Goal: Task Accomplishment & Management: Manage account settings

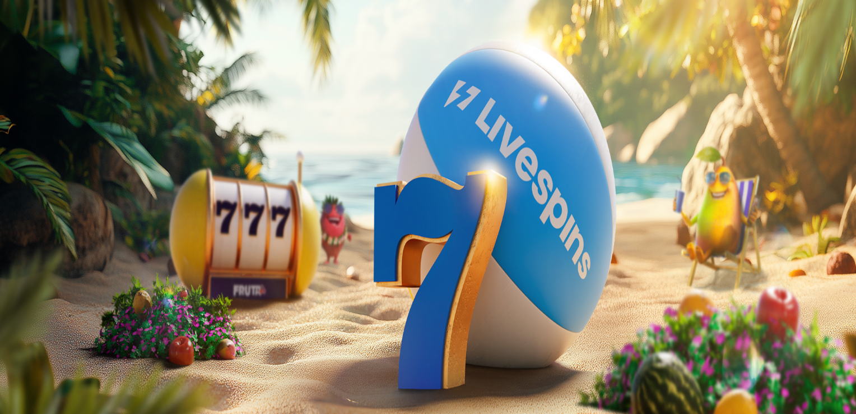
click at [84, 263] on input "***" at bounding box center [44, 268] width 80 height 11
type input "*"
type input "**"
click at [76, 286] on span "TALLETA JA PELAA" at bounding box center [42, 290] width 67 height 8
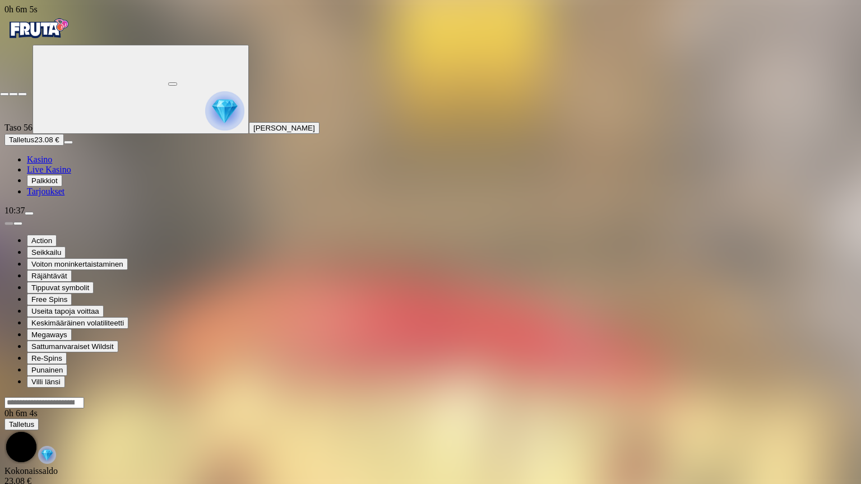
click at [4, 94] on span "close icon" at bounding box center [4, 94] width 0 height 0
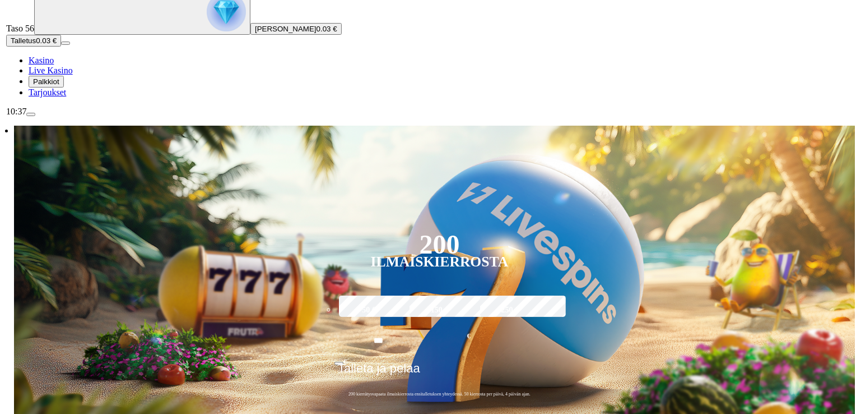
scroll to position [224, 0]
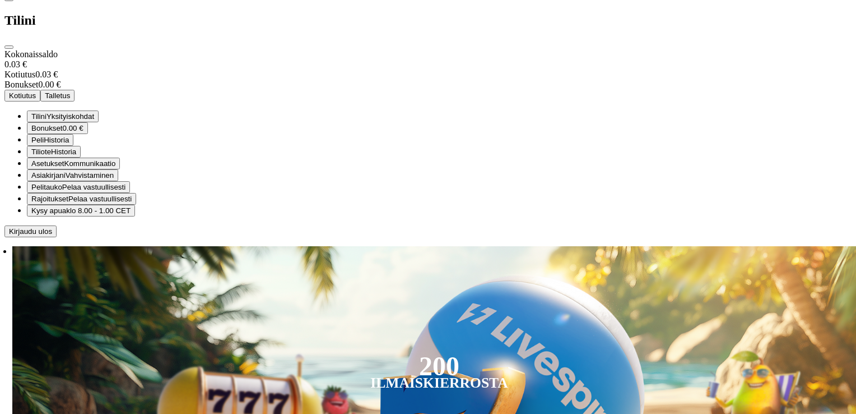
click at [68, 203] on span "Rajoitukset" at bounding box center [49, 198] width 37 height 8
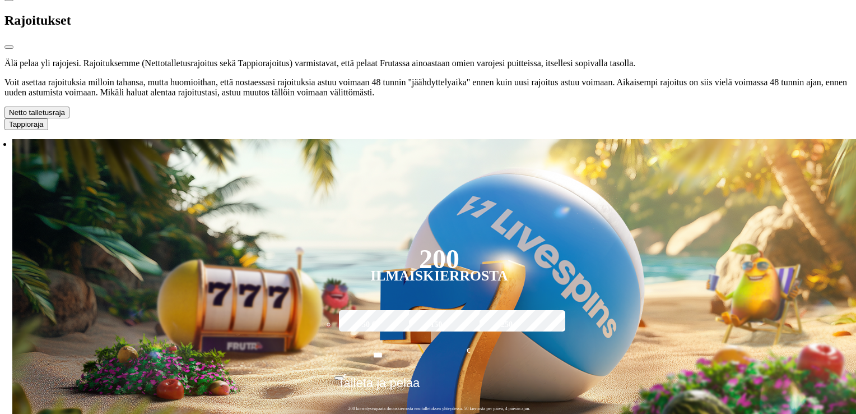
click at [65, 117] on span "chevron-down icon" at bounding box center [65, 112] width 0 height 8
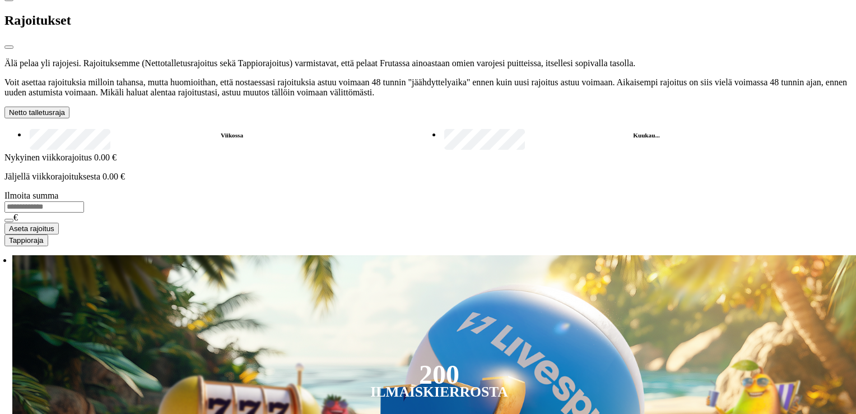
scroll to position [4, 0]
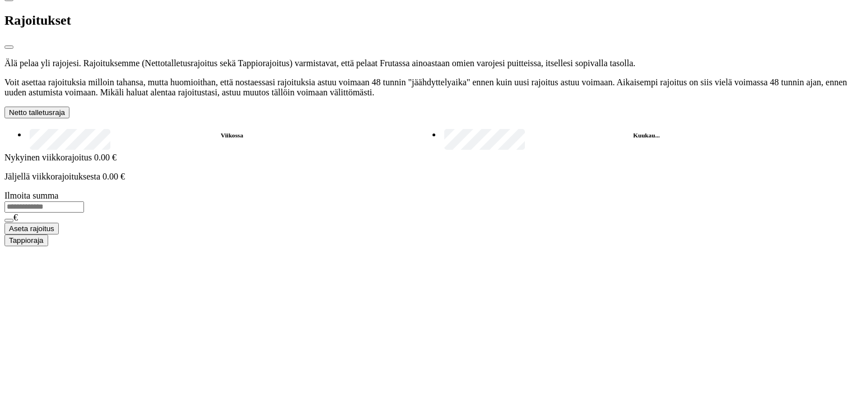
click at [65, 117] on span "chevron-down icon" at bounding box center [65, 112] width 0 height 8
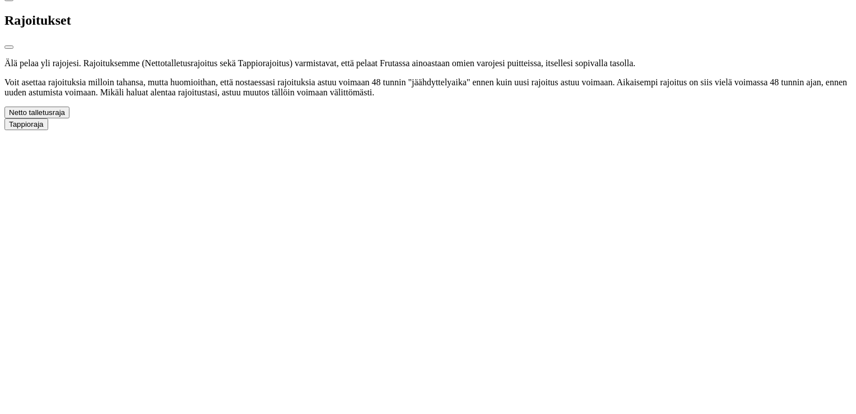
click at [9, 47] on span "close icon" at bounding box center [9, 47] width 0 height 0
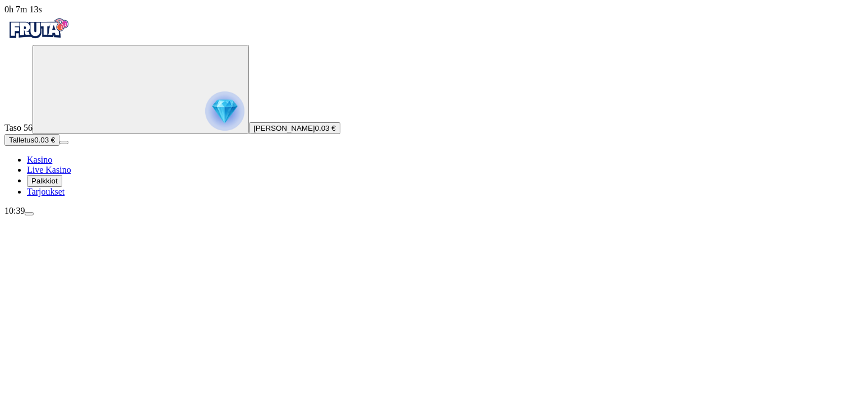
click at [59, 146] on button "Talletus 0.03 €" at bounding box center [31, 140] width 55 height 12
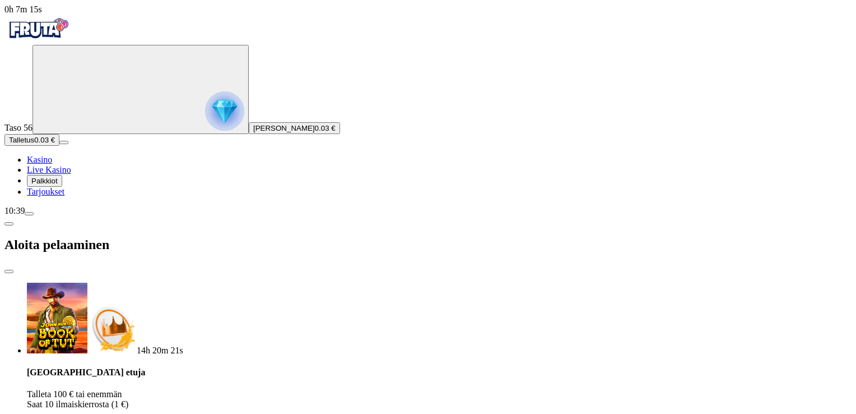
type input "*"
drag, startPoint x: 198, startPoint y: 265, endPoint x: 251, endPoint y: 367, distance: 114.8
type input "**"
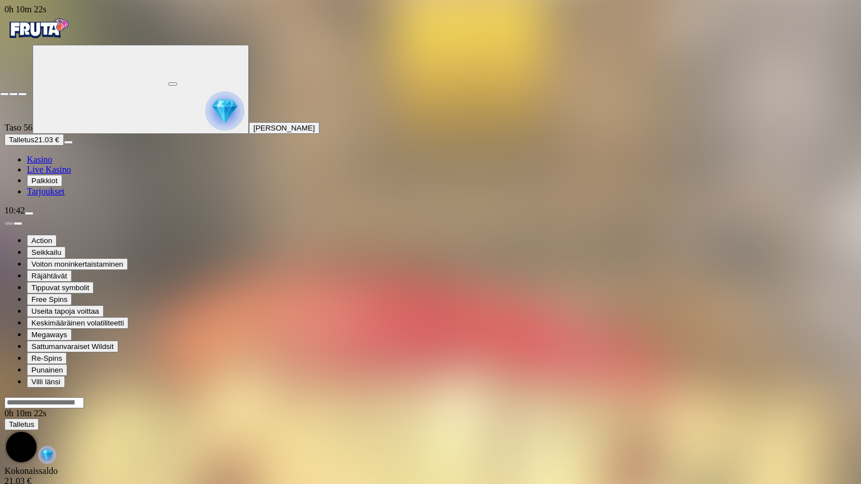
click at [4, 94] on span "close icon" at bounding box center [4, 94] width 0 height 0
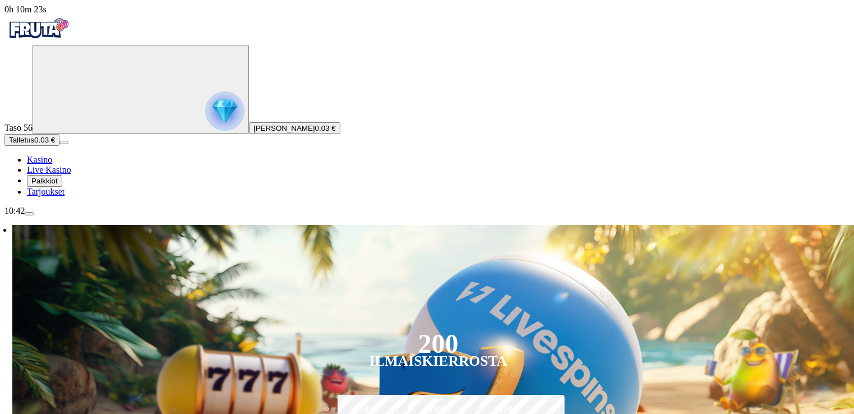
click at [29, 214] on span "menu icon" at bounding box center [29, 214] width 0 height 0
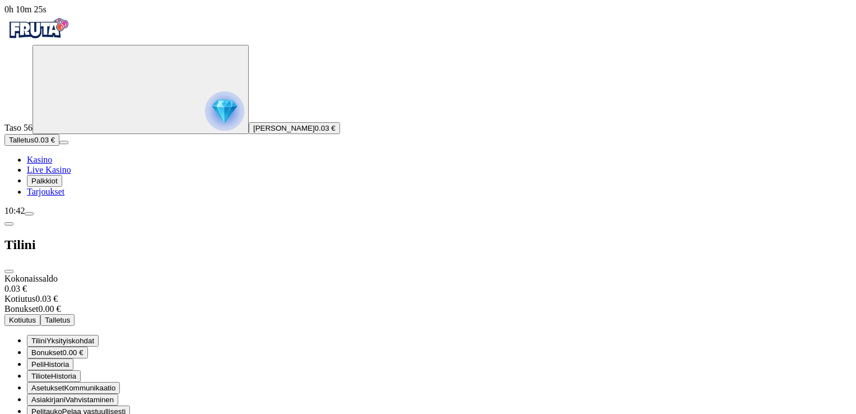
click at [126, 407] on span "Pelaa vastuullisesti" at bounding box center [93, 411] width 63 height 8
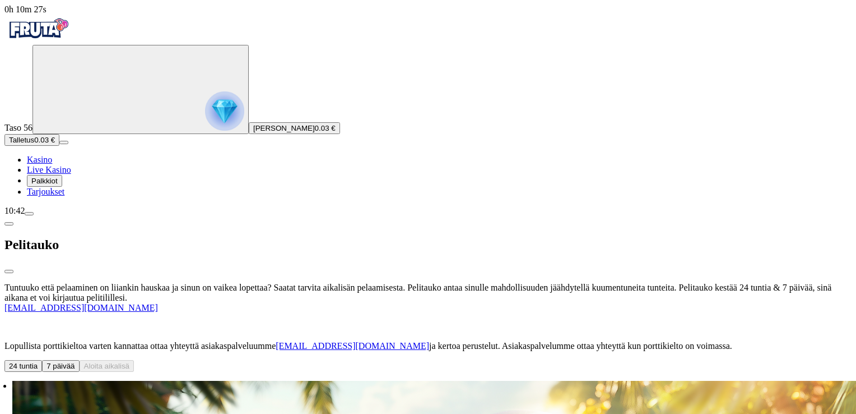
click at [79, 360] on button "7 päivää" at bounding box center [60, 366] width 37 height 12
click at [135, 360] on button "Aloita aikalisä" at bounding box center [107, 366] width 55 height 12
